Goal: Task Accomplishment & Management: Complete application form

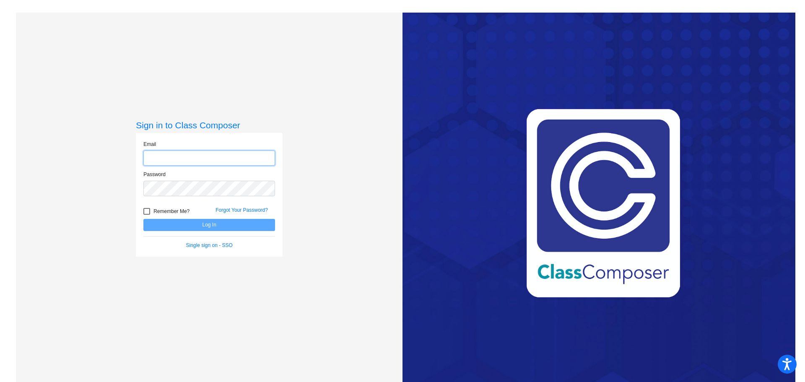
type input "[PERSON_NAME][EMAIL_ADDRESS][PERSON_NAME][DOMAIN_NAME]"
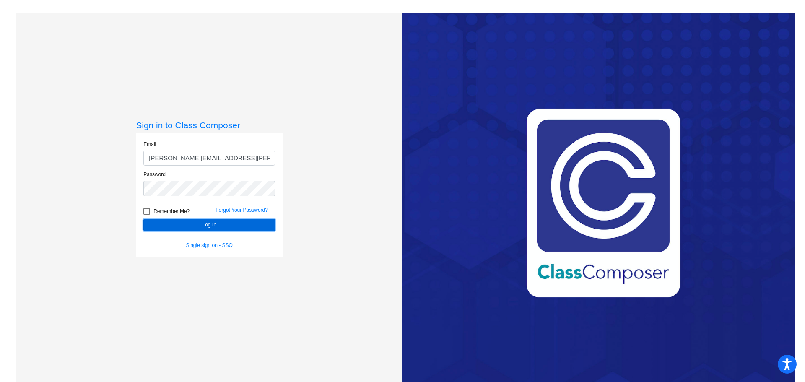
click at [191, 227] on button "Log In" at bounding box center [209, 225] width 132 height 12
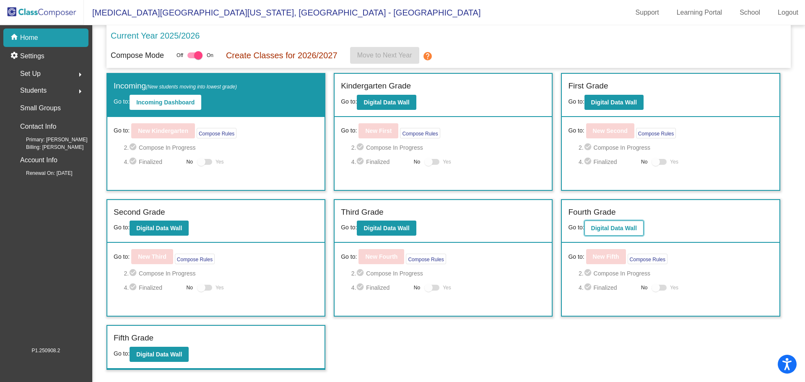
click at [612, 227] on b "Digital Data Wall" at bounding box center [614, 228] width 46 height 7
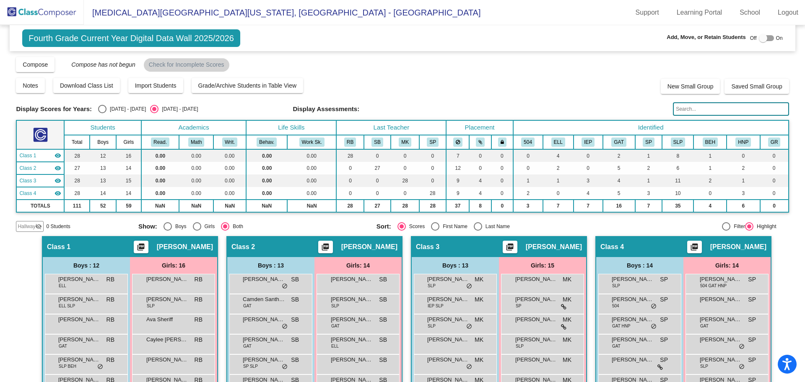
click at [28, 10] on img at bounding box center [42, 12] width 84 height 25
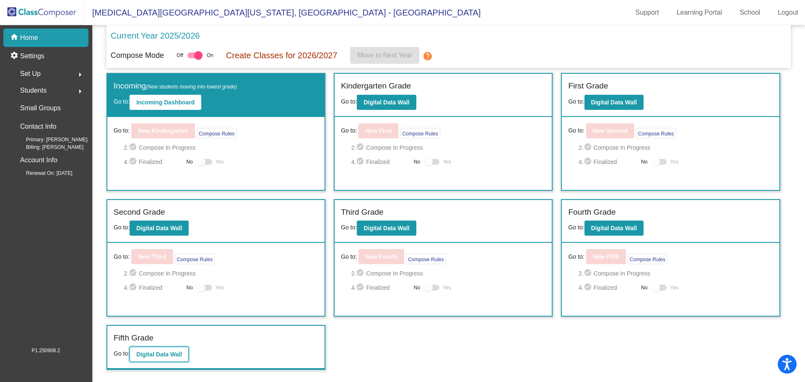
click at [163, 357] on b "Digital Data Wall" at bounding box center [159, 354] width 46 height 7
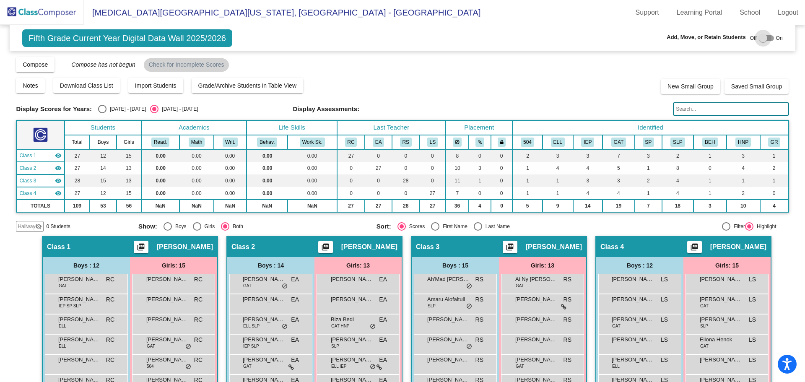
click at [765, 37] on div at bounding box center [766, 38] width 15 height 6
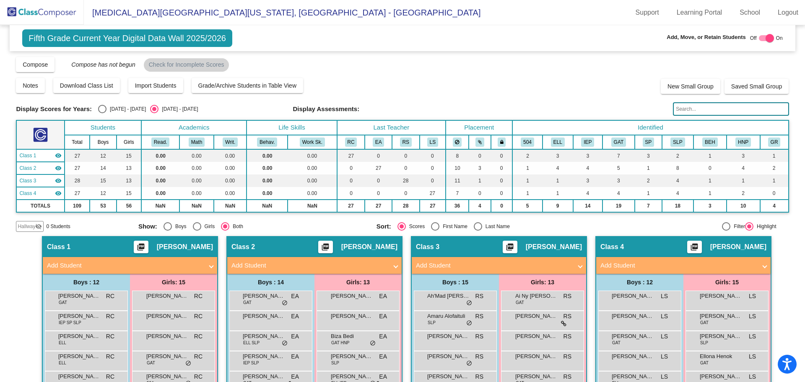
checkbox input "true"
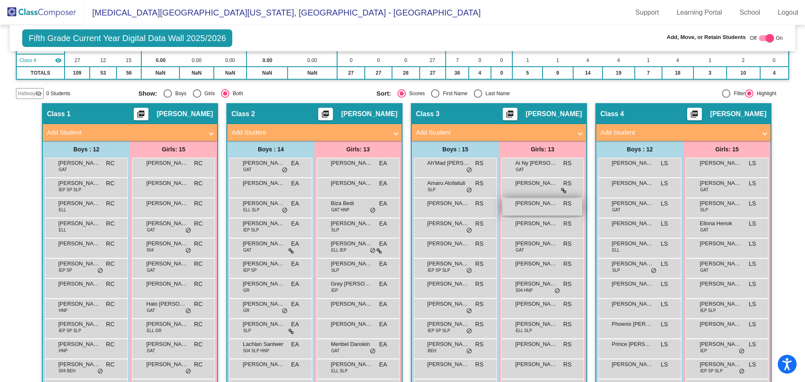
scroll to position [168, 0]
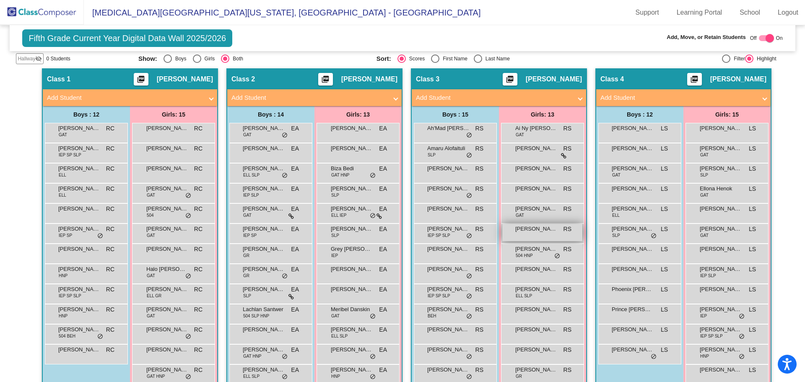
click at [559, 233] on div "[PERSON_NAME] RS lock do_not_disturb_alt" at bounding box center [542, 232] width 80 height 17
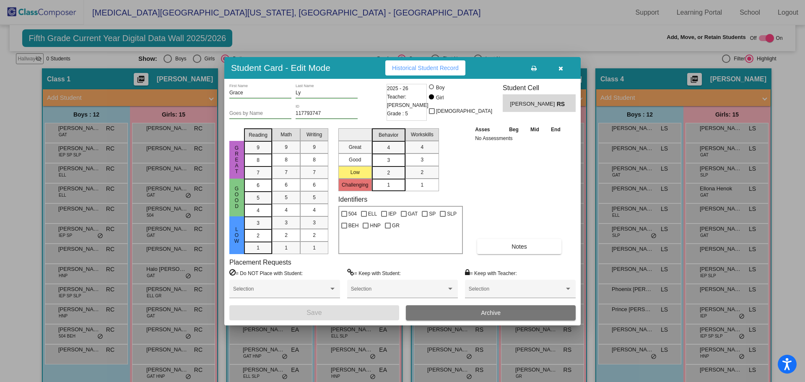
click at [557, 68] on button "button" at bounding box center [560, 67] width 27 height 15
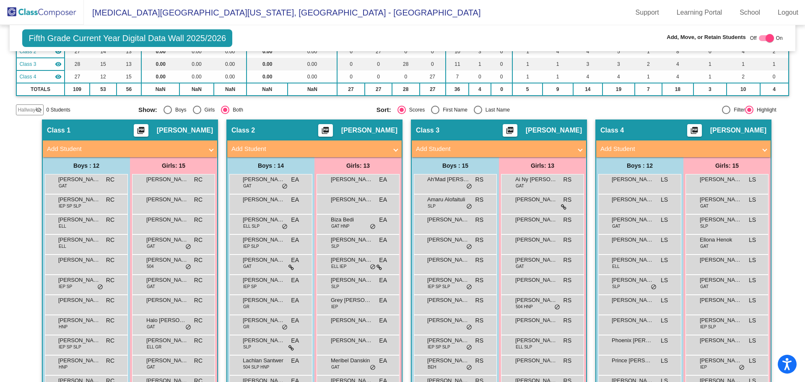
scroll to position [0, 0]
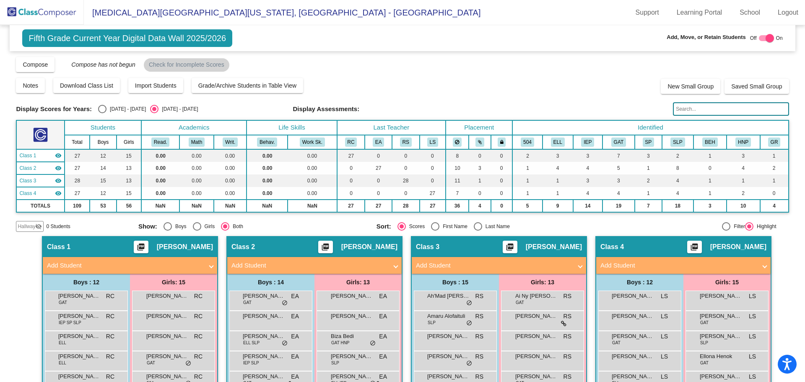
click at [29, 227] on span "Hallway" at bounding box center [27, 227] width 18 height 8
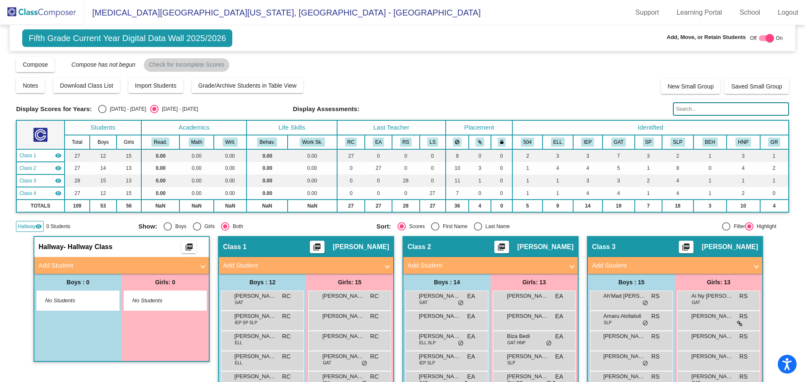
click at [85, 264] on mat-panel-title "Add Student" at bounding box center [117, 266] width 156 height 10
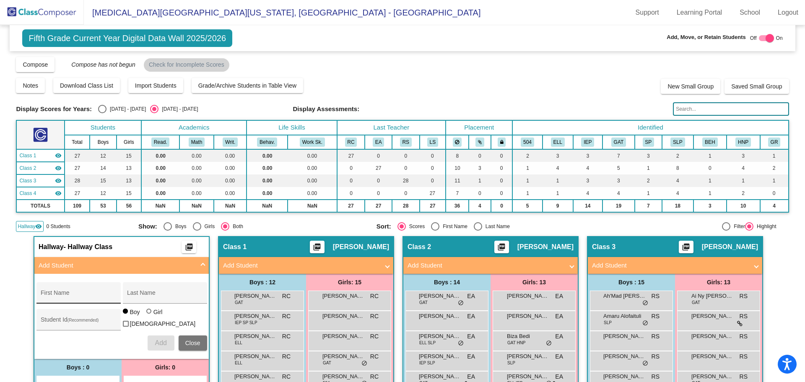
click at [49, 299] on div "First Name" at bounding box center [78, 295] width 75 height 17
type input "Sesen"
click at [137, 293] on input "Last Name" at bounding box center [164, 296] width 75 height 7
type input "[DEMOGRAPHIC_DATA]"
type input "215196707"
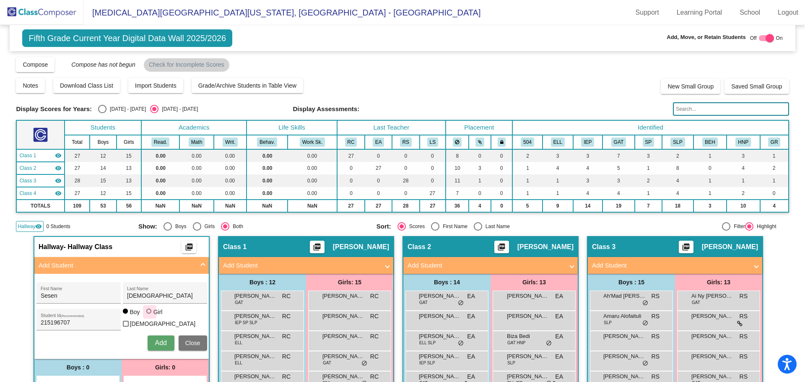
click at [146, 313] on div at bounding box center [148, 310] width 5 height 5
click at [149, 316] on input "Girl" at bounding box center [149, 315] width 0 height 0
radio input "true"
click at [161, 342] on span "Add" at bounding box center [161, 342] width 12 height 7
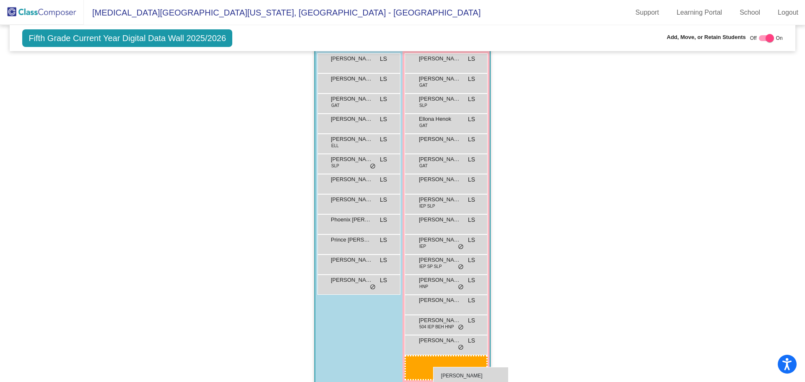
scroll to position [619, 0]
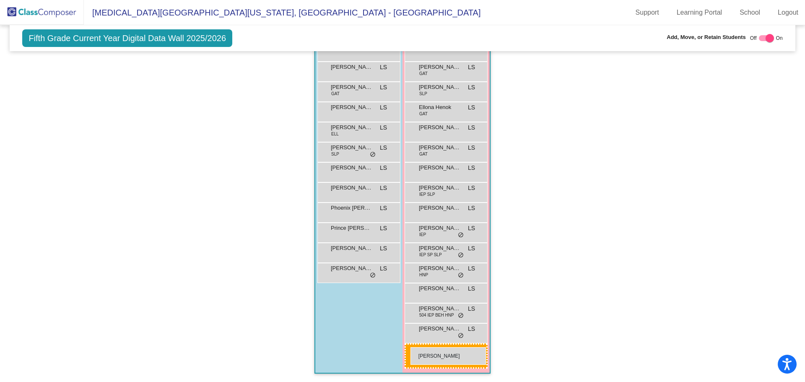
drag, startPoint x: 145, startPoint y: 213, endPoint x: 410, endPoint y: 347, distance: 297.3
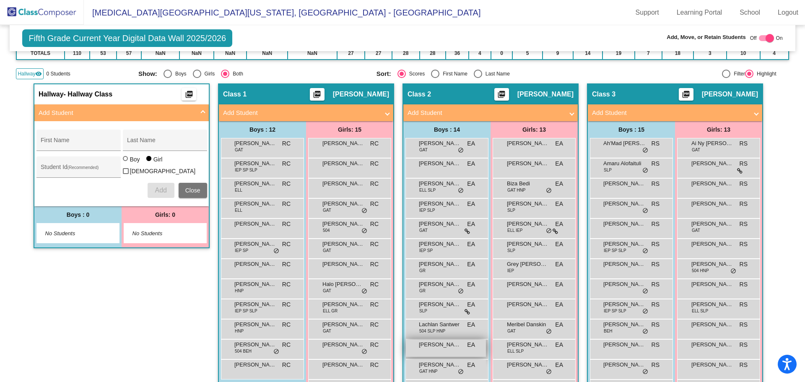
scroll to position [0, 0]
